Goal: Task Accomplishment & Management: Manage account settings

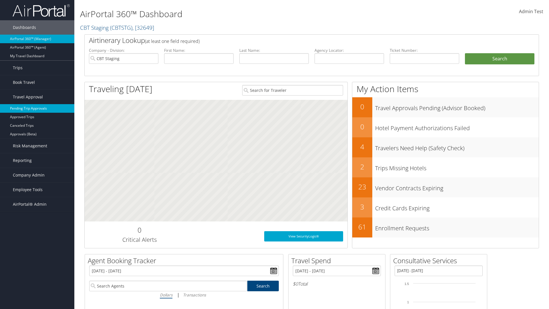
click at [37, 108] on link "Pending Trip Approvals" at bounding box center [37, 108] width 74 height 9
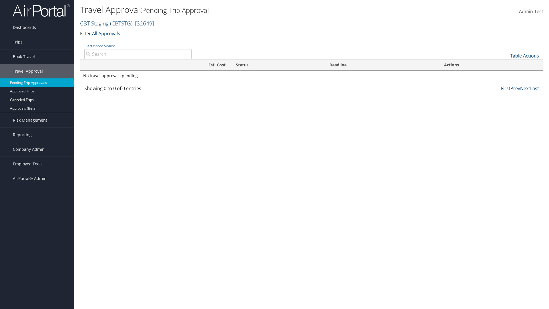
click at [94, 23] on link "CBT Staging ( CBTSTG ) , [ 32649 ]" at bounding box center [117, 23] width 74 height 8
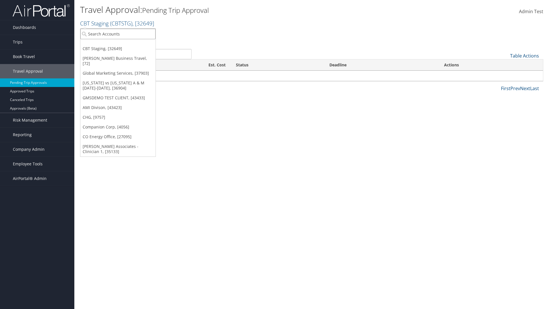
click at [118, 34] on input "search" at bounding box center [117, 34] width 75 height 11
type input "Global Marketing Services"
click at [123, 49] on div "Account" at bounding box center [123, 49] width 92 height 5
